Goal: Information Seeking & Learning: Learn about a topic

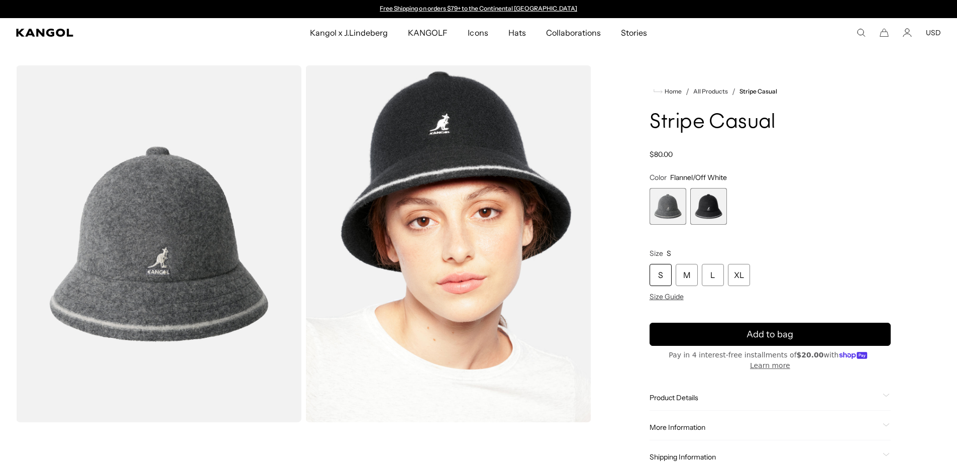
click at [785, 257] on legend "Size S" at bounding box center [770, 253] width 241 height 9
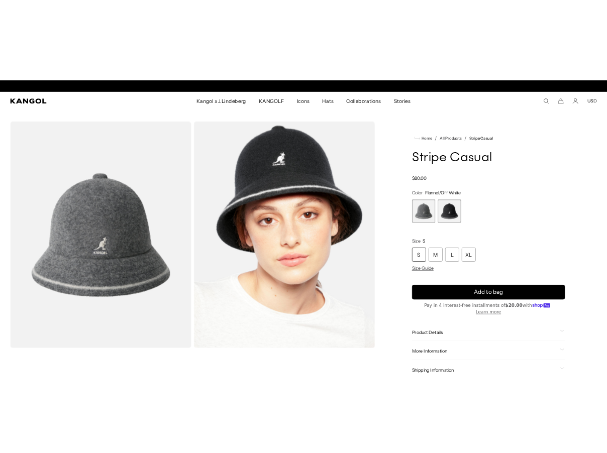
scroll to position [0, 207]
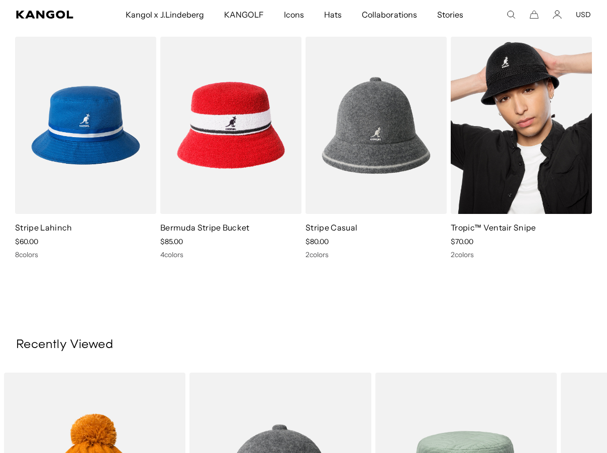
scroll to position [0, 207]
click at [514, 154] on img at bounding box center [521, 125] width 141 height 177
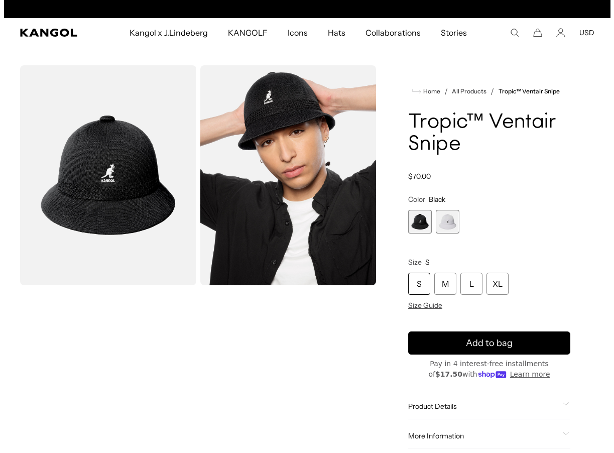
scroll to position [0, 207]
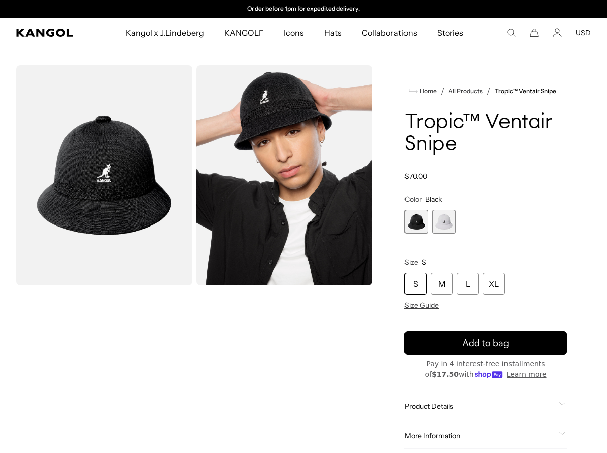
click at [501, 32] on ul "Kangol x J.Lindeberg Kangol x J.Lindeberg Men's Shop All Headwear Tops Outerwea…" at bounding box center [294, 32] width 424 height 29
click at [509, 30] on use "Search here" at bounding box center [511, 33] width 8 height 8
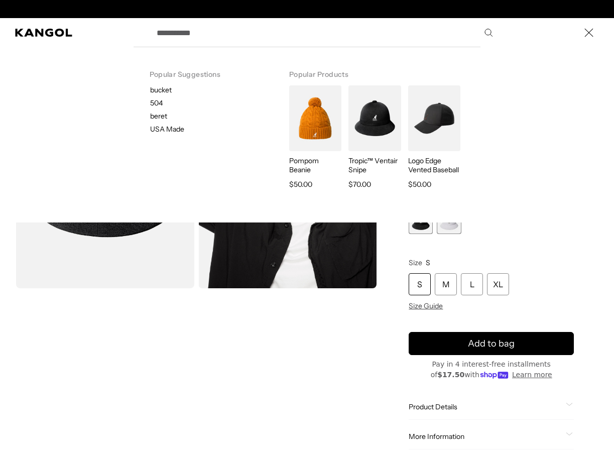
scroll to position [0, 0]
click at [193, 28] on label "Search here" at bounding box center [185, 28] width 45 height 0
click at [193, 29] on input "Search here" at bounding box center [324, 32] width 347 height 25
type input "*"
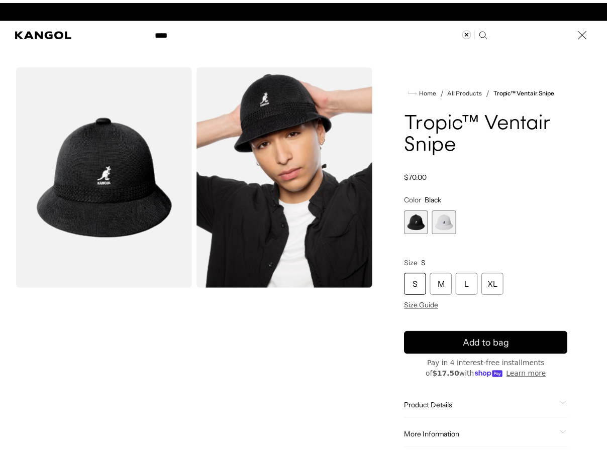
scroll to position [0, 207]
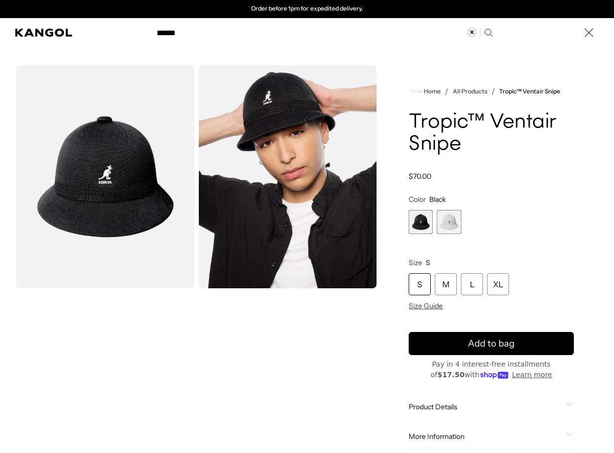
type input "******"
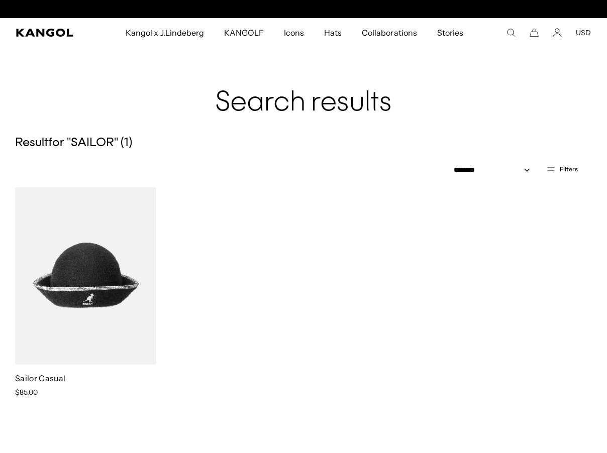
scroll to position [0, 207]
